Goal: Go to known website: Access a specific website the user already knows

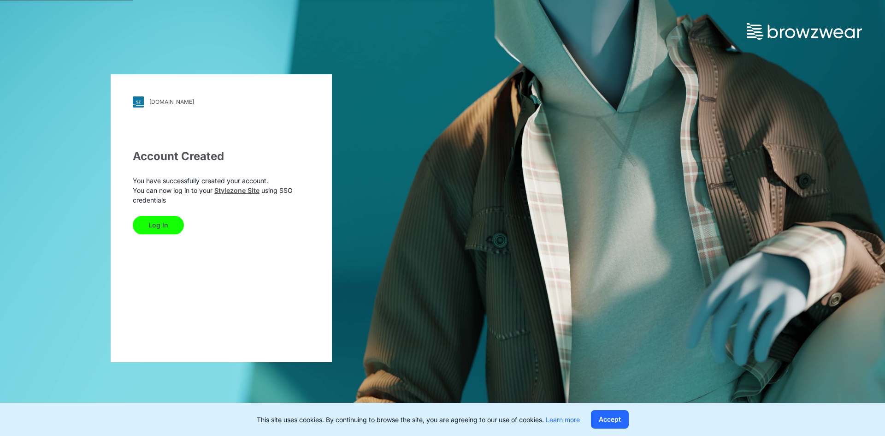
click at [168, 231] on button "Log In" at bounding box center [158, 225] width 51 height 18
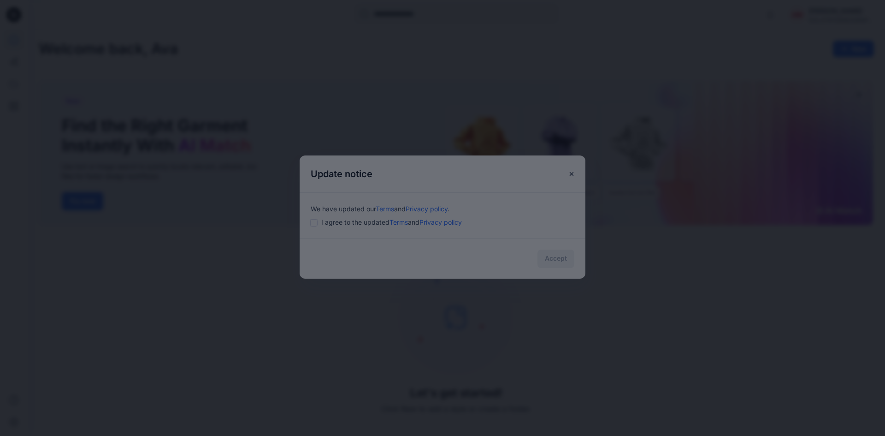
click at [318, 222] on div at bounding box center [442, 218] width 885 height 436
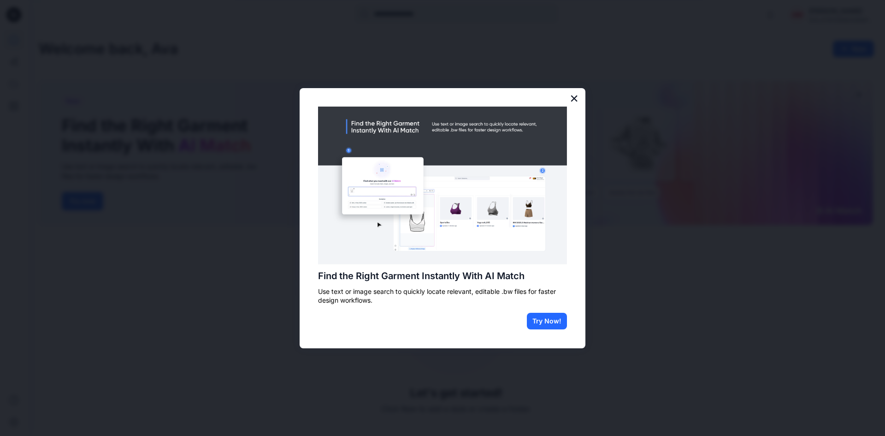
click at [577, 96] on button "×" at bounding box center [574, 98] width 9 height 15
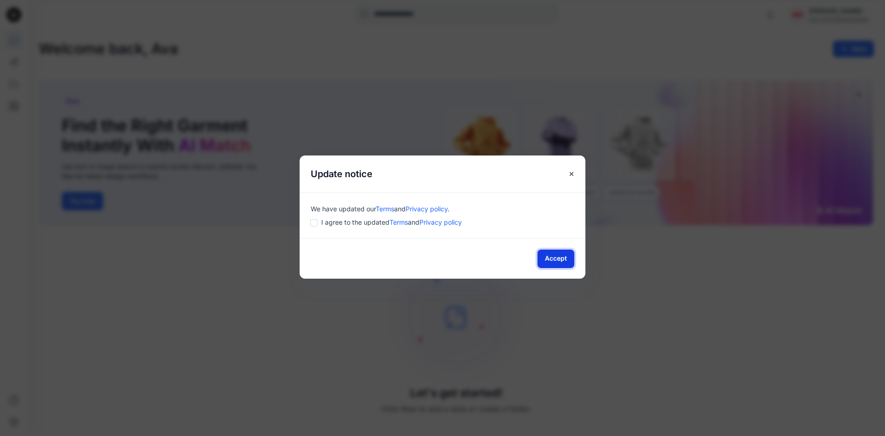
click at [554, 262] on button "Accept" at bounding box center [556, 258] width 37 height 18
